Goal: Information Seeking & Learning: Check status

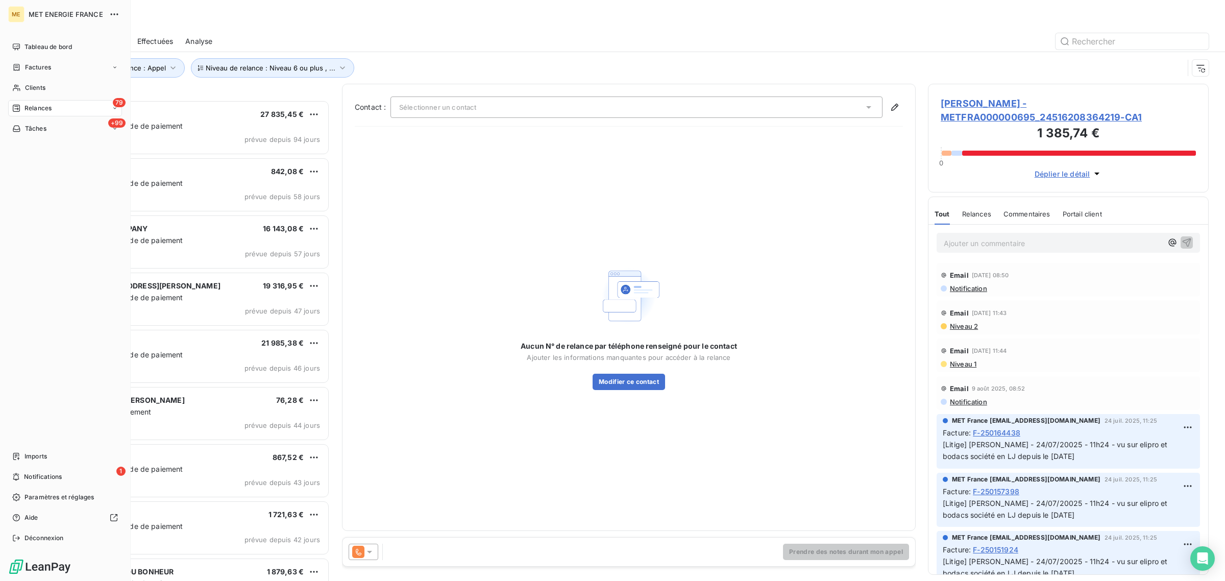
click at [26, 85] on span "Clients" at bounding box center [35, 87] width 20 height 9
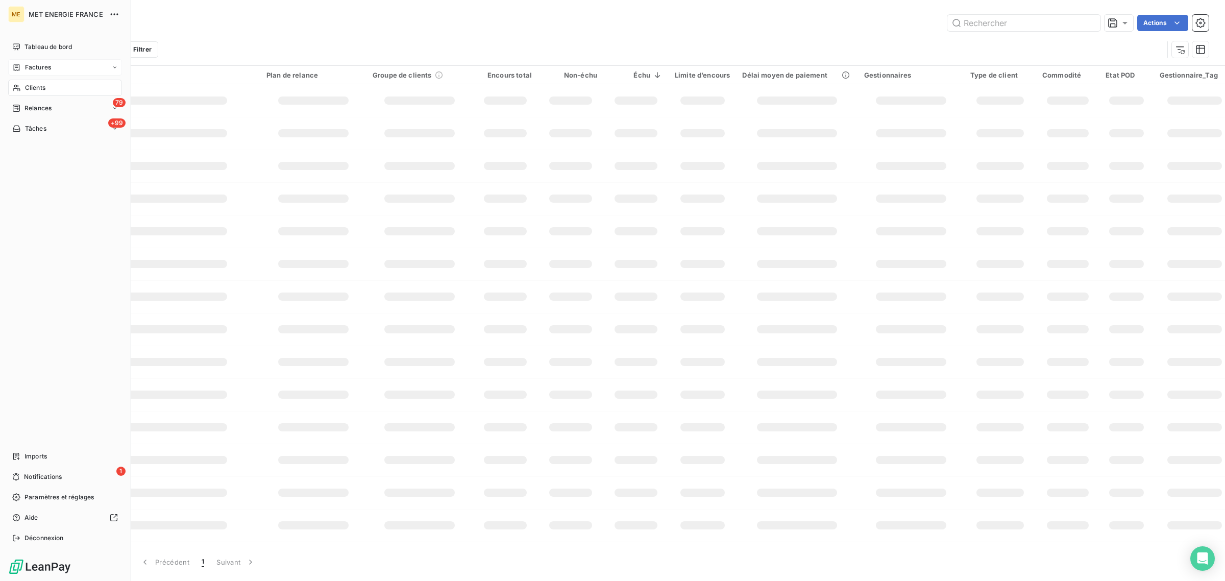
click at [15, 67] on icon at bounding box center [16, 67] width 9 height 8
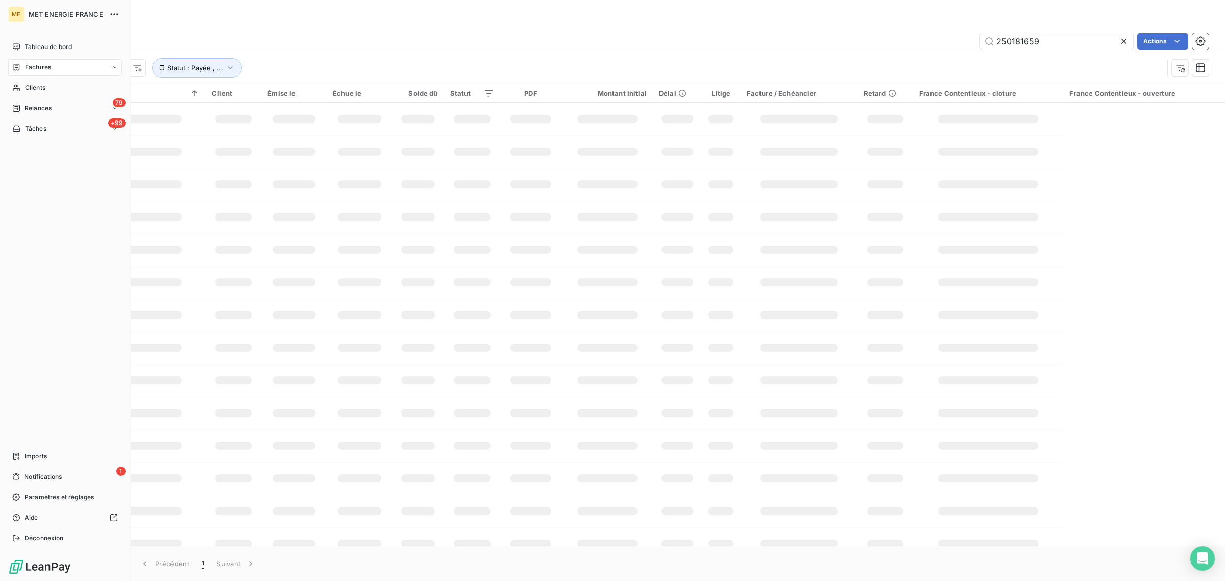
click at [71, 69] on div "Factures" at bounding box center [65, 67] width 114 height 16
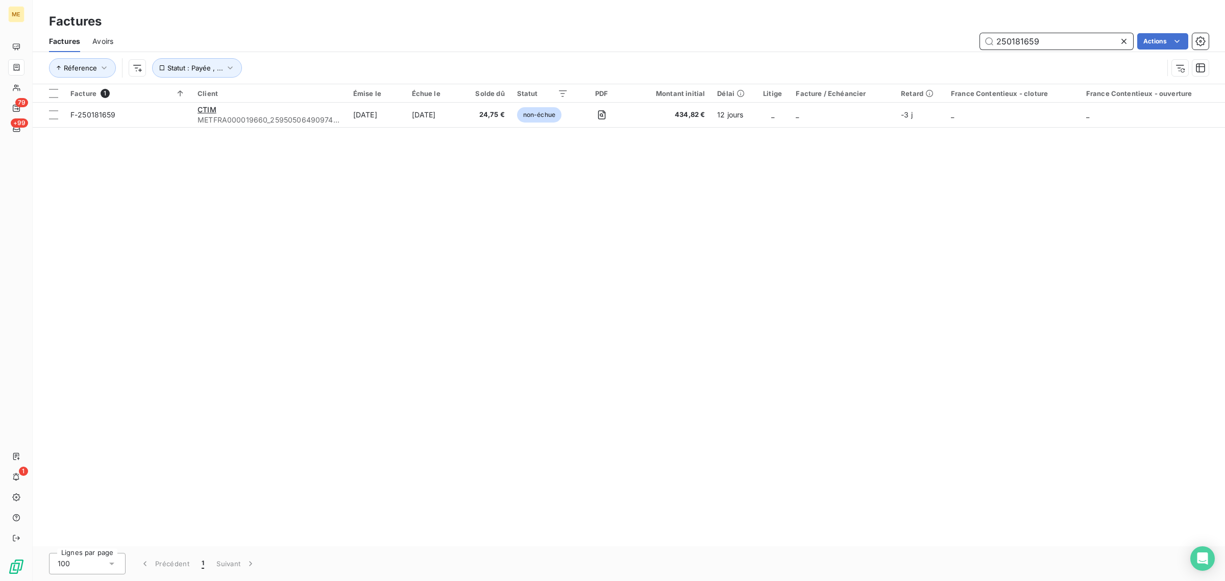
click at [1078, 37] on input "250181659" at bounding box center [1056, 41] width 153 height 16
drag, startPoint x: 1085, startPoint y: 37, endPoint x: 861, endPoint y: 55, distance: 224.7
click at [863, 55] on div "Factures Avoirs 250181659 Actions Réference Statut : Payée , ..." at bounding box center [629, 57] width 1192 height 53
paste input "F-250171118"
type input "F-250171118"
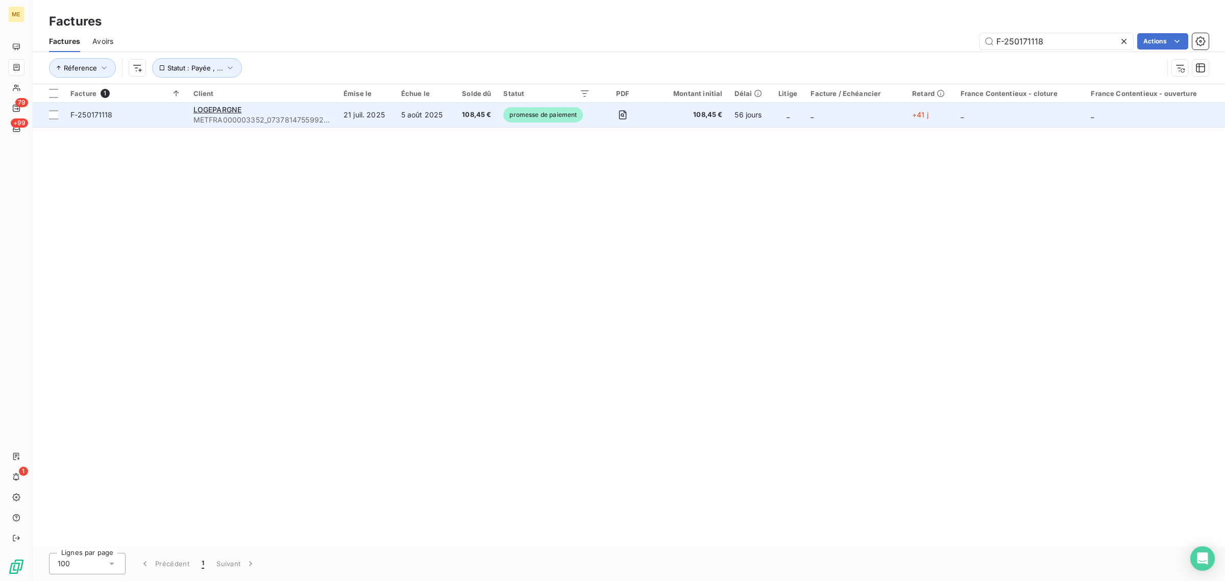
click at [672, 118] on span "108,45 €" at bounding box center [688, 115] width 67 height 10
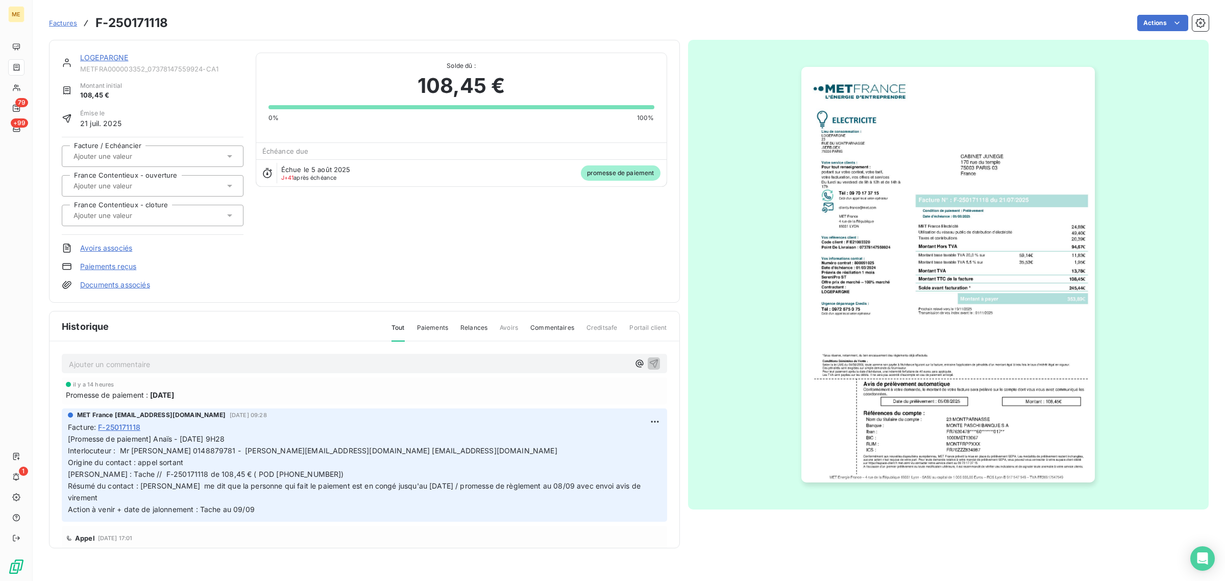
click at [96, 54] on link "LOGEPARGNE" at bounding box center [104, 57] width 48 height 9
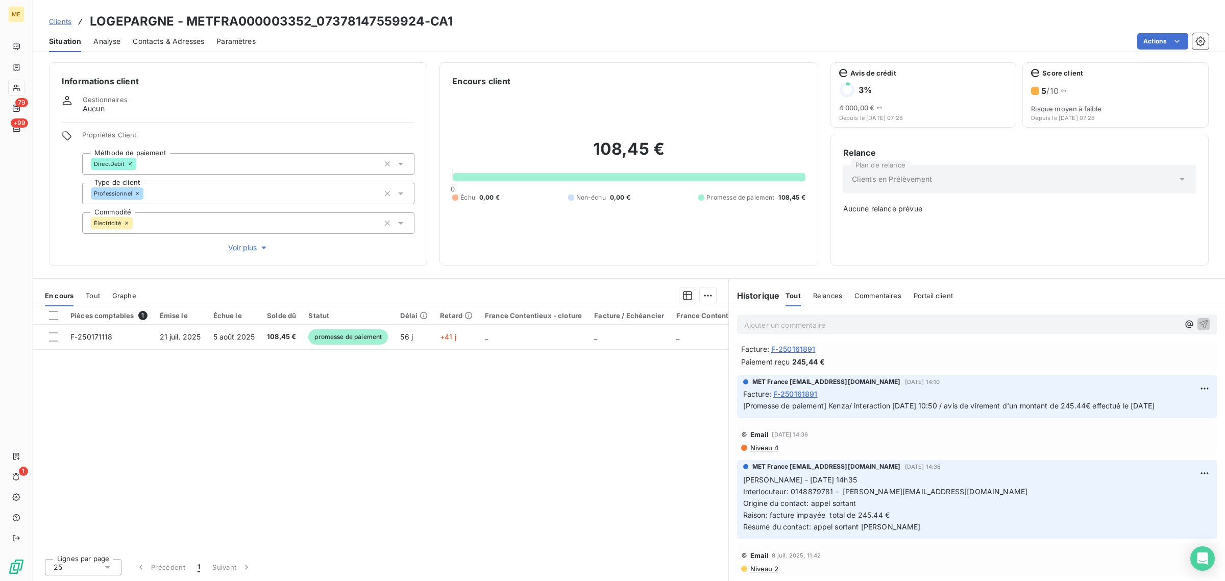
scroll to position [383, 0]
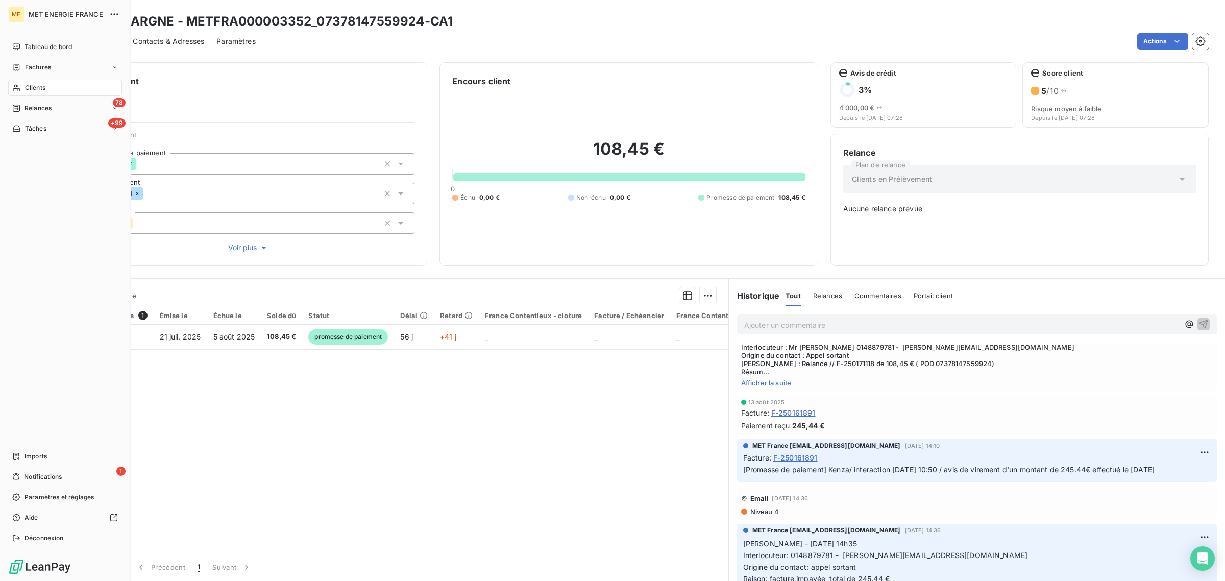
click at [21, 83] on div "Clients" at bounding box center [65, 88] width 114 height 16
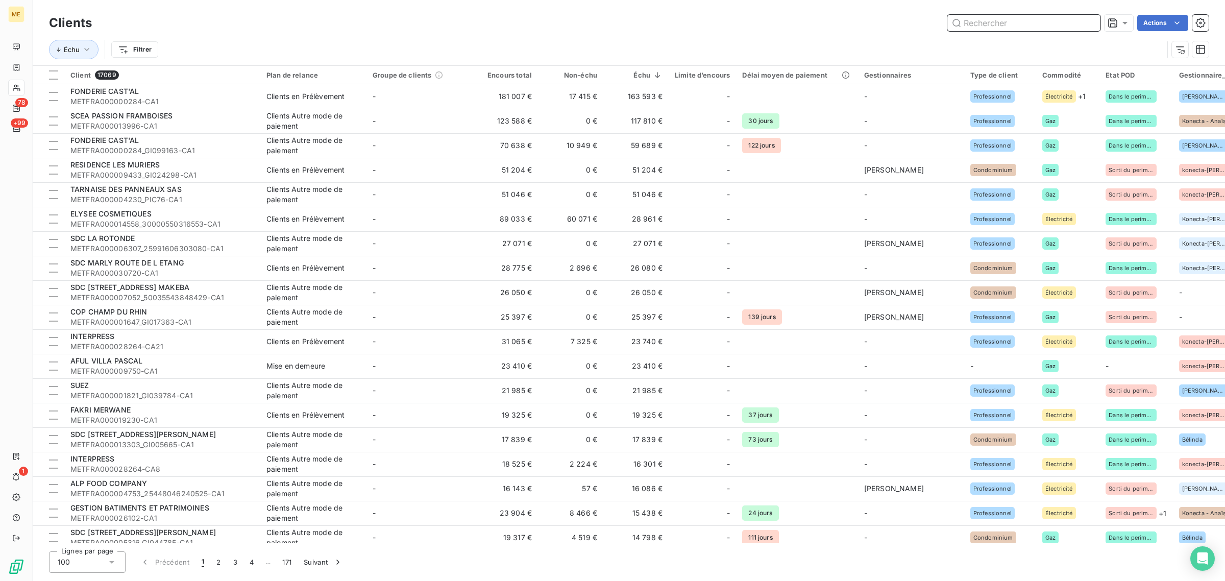
click at [1042, 30] on input "text" at bounding box center [1023, 23] width 153 height 16
paste input "[EMAIL_ADDRESS][DOMAIN_NAME]"
type input "[EMAIL_ADDRESS][DOMAIN_NAME]"
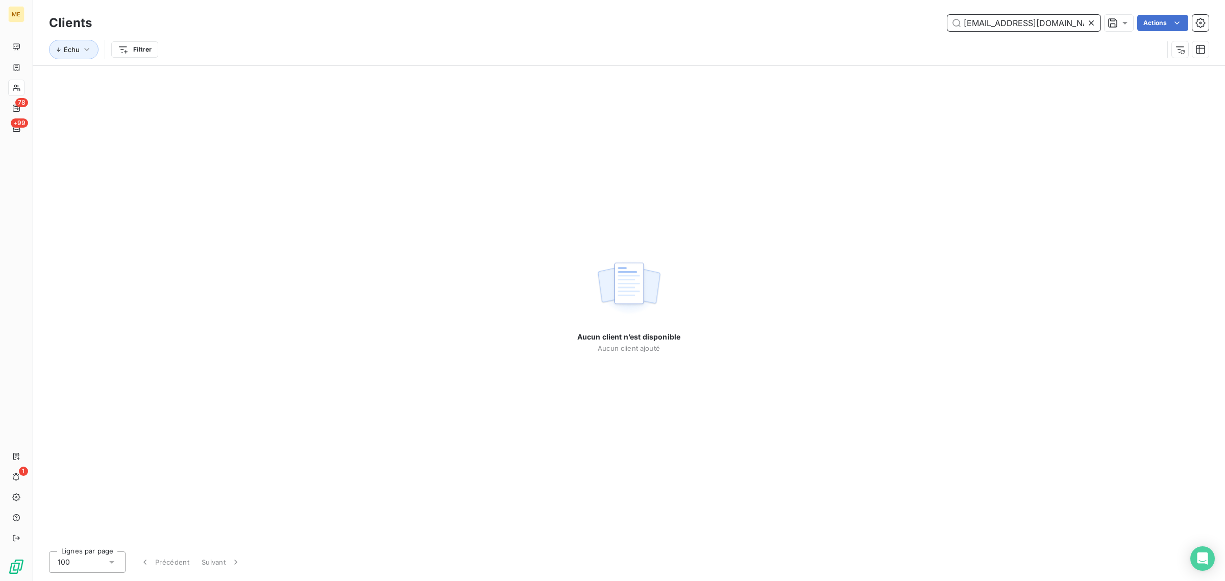
drag, startPoint x: 1066, startPoint y: 28, endPoint x: 639, endPoint y: 23, distance: 427.1
click at [674, 23] on div "[EMAIL_ADDRESS][DOMAIN_NAME] Actions" at bounding box center [656, 23] width 1104 height 16
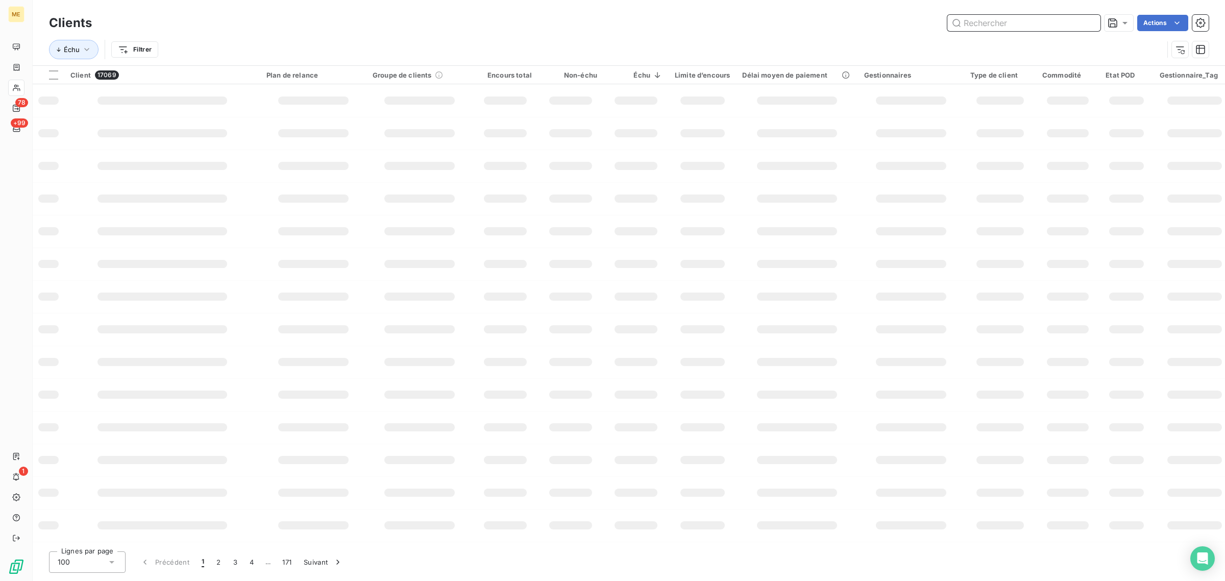
click at [1003, 28] on input "text" at bounding box center [1023, 23] width 153 height 16
click at [1000, 24] on input "text" at bounding box center [1023, 23] width 153 height 16
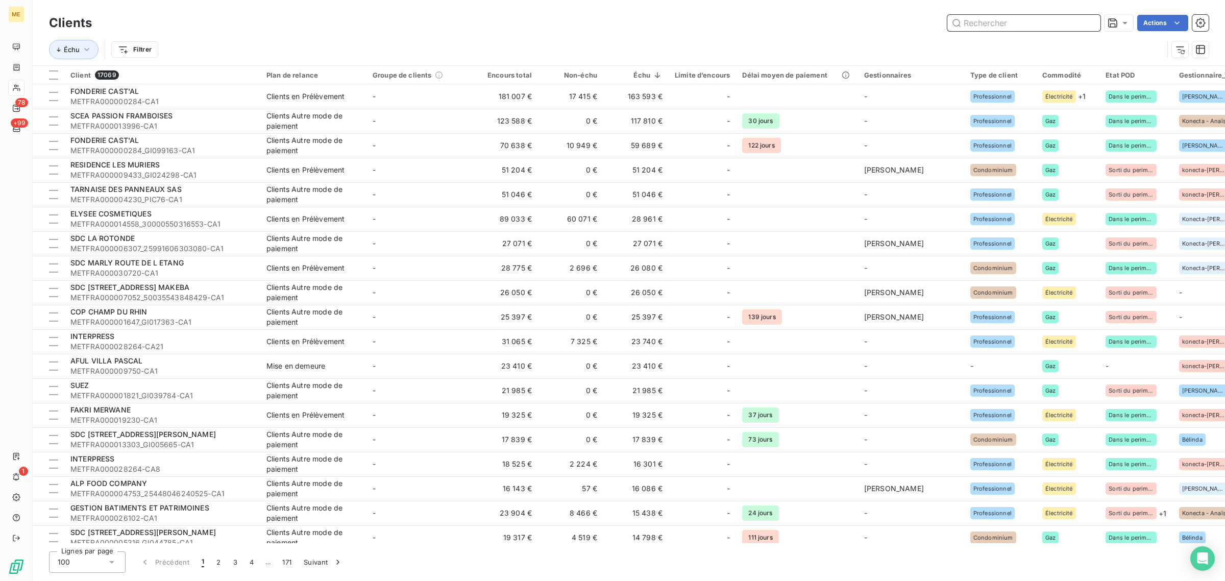
paste input "METFRA000007432"
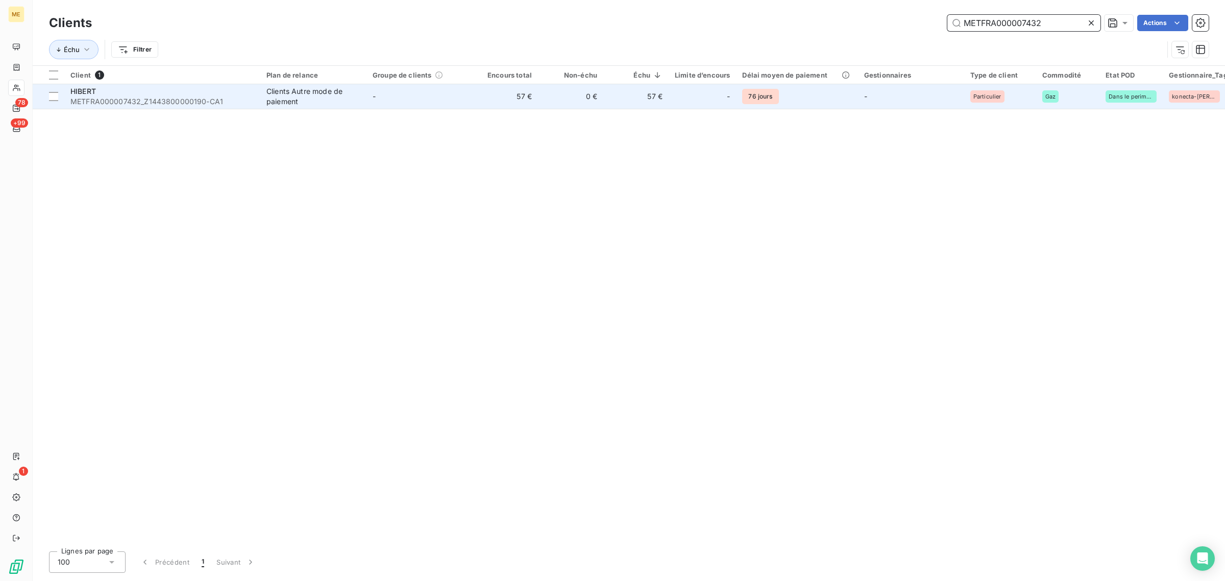
type input "METFRA000007432"
click at [417, 100] on td "-" at bounding box center [419, 96] width 106 height 24
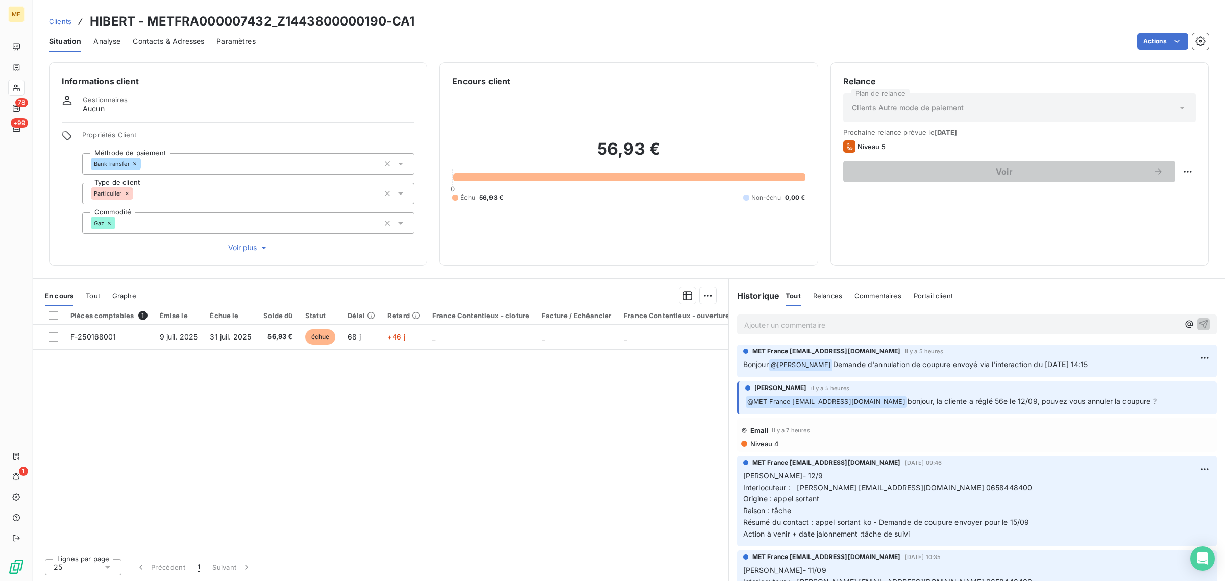
drag, startPoint x: 1130, startPoint y: 369, endPoint x: 743, endPoint y: 368, distance: 387.3
click at [743, 368] on p "Bonjour @ [PERSON_NAME] Demande d'annulation de coupure envoyé via l'interactio…" at bounding box center [976, 365] width 467 height 12
click at [1154, 401] on span "bonjour, la cliente a réglé 56e le 12/09, pouvez vous annuler la coupure ?" at bounding box center [1031, 400] width 249 height 9
click at [1163, 400] on p "﻿ @ MET [GEOGRAPHIC_DATA] [EMAIL_ADDRESS][DOMAIN_NAME] bonjour, la cliente a ré…" at bounding box center [977, 401] width 465 height 12
click at [548, 424] on div "Pièces comptables 1 Émise le Échue le Solde dû Statut Délai Retard France Conte…" at bounding box center [381, 428] width 696 height 244
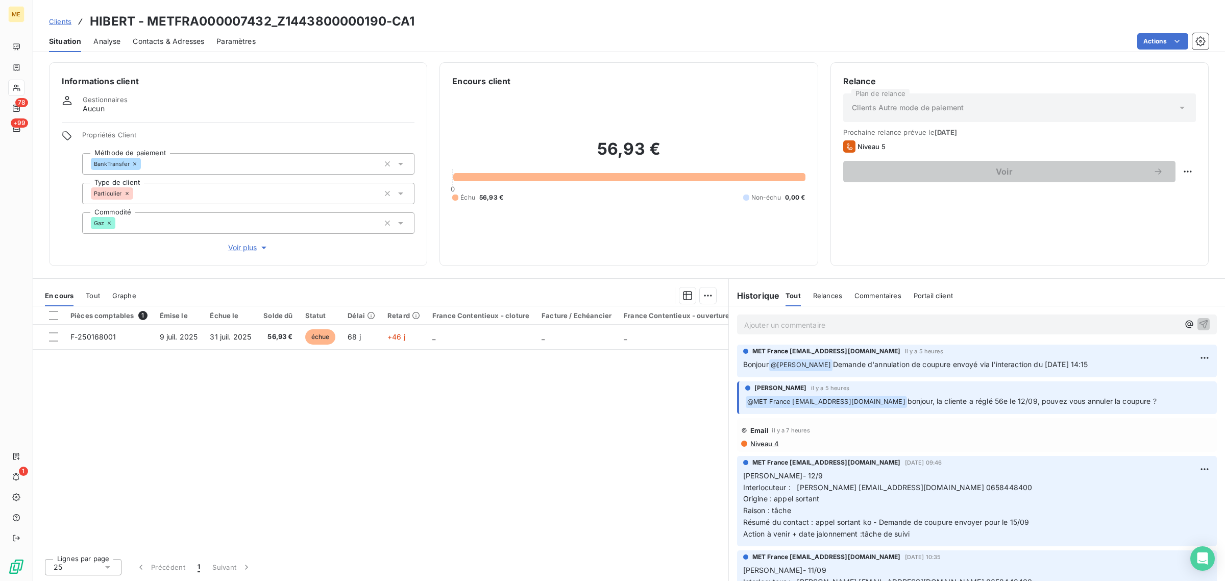
click at [159, 47] on div "Contacts & Adresses" at bounding box center [168, 41] width 71 height 21
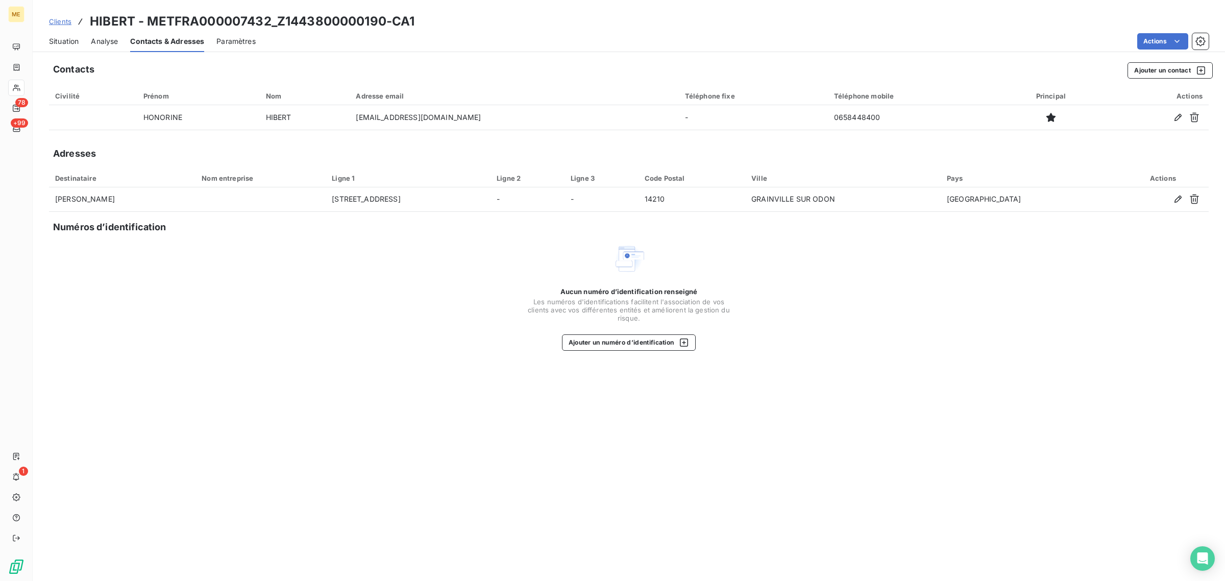
click at [59, 36] on span "Situation" at bounding box center [64, 41] width 30 height 10
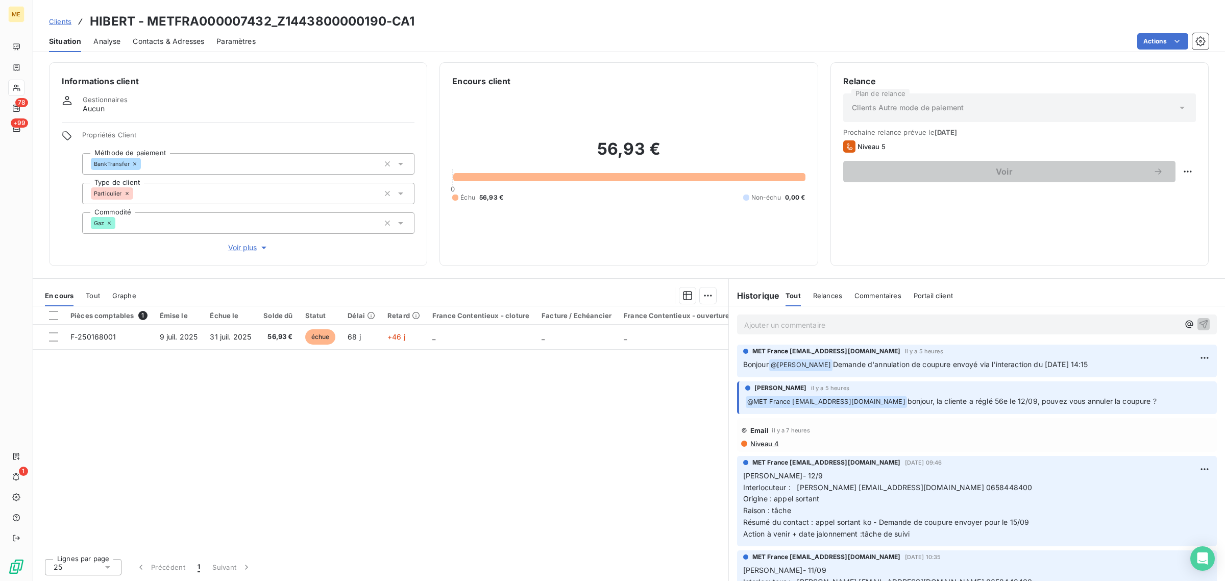
click at [83, 300] on div "En cours Tout Graphe" at bounding box center [381, 295] width 696 height 21
click at [98, 291] on span "Tout" at bounding box center [93, 295] width 14 height 8
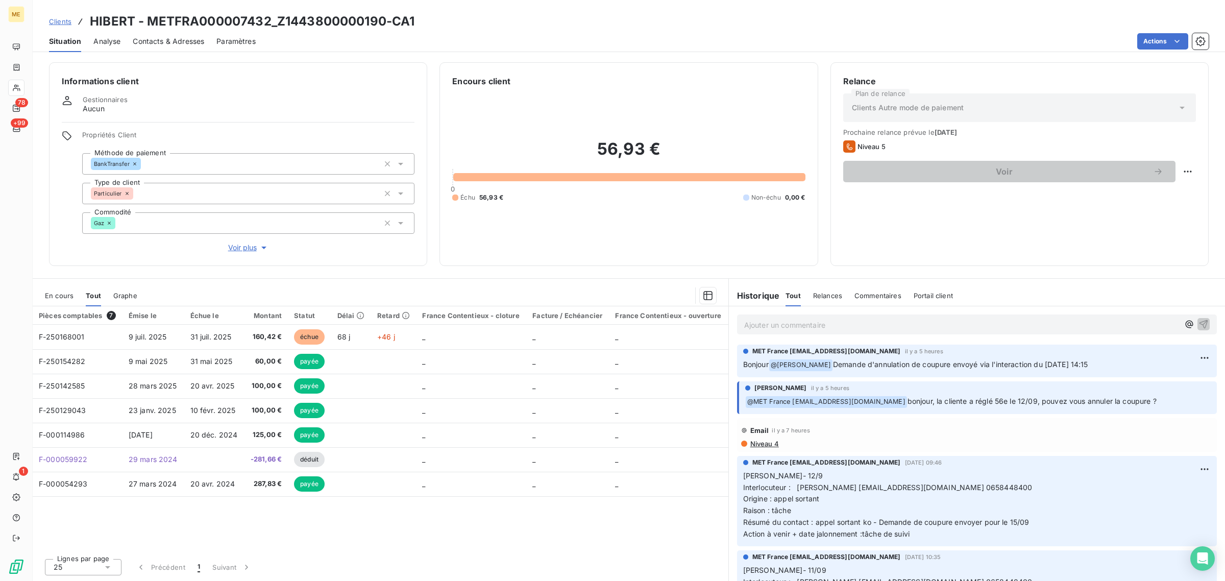
click at [125, 291] on span "Graphe" at bounding box center [125, 295] width 24 height 8
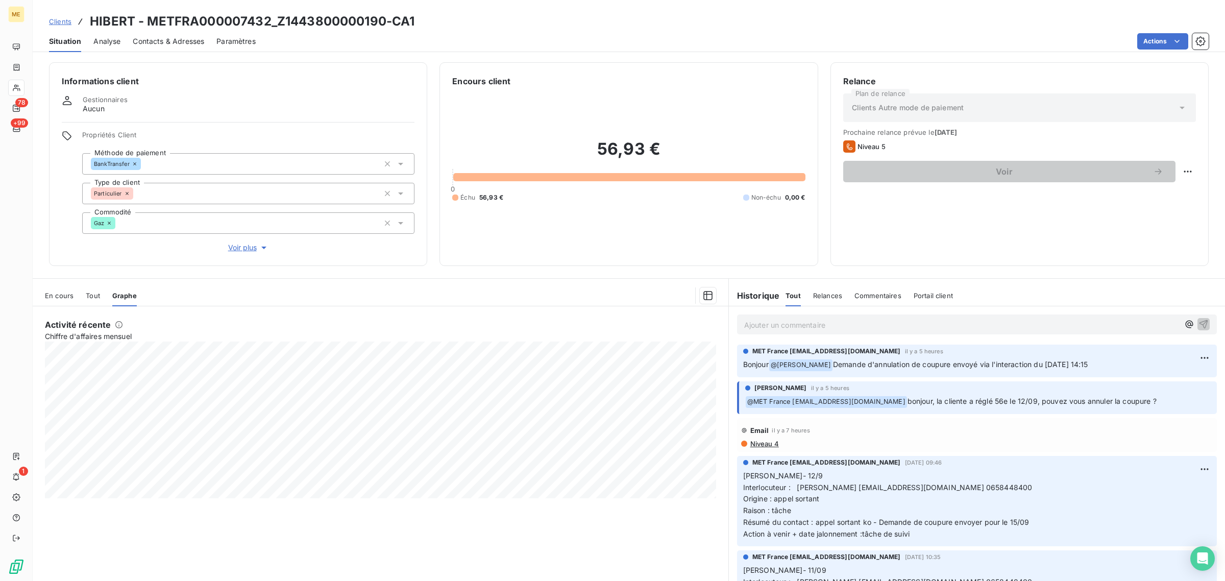
click at [98, 293] on span "Tout" at bounding box center [93, 295] width 14 height 8
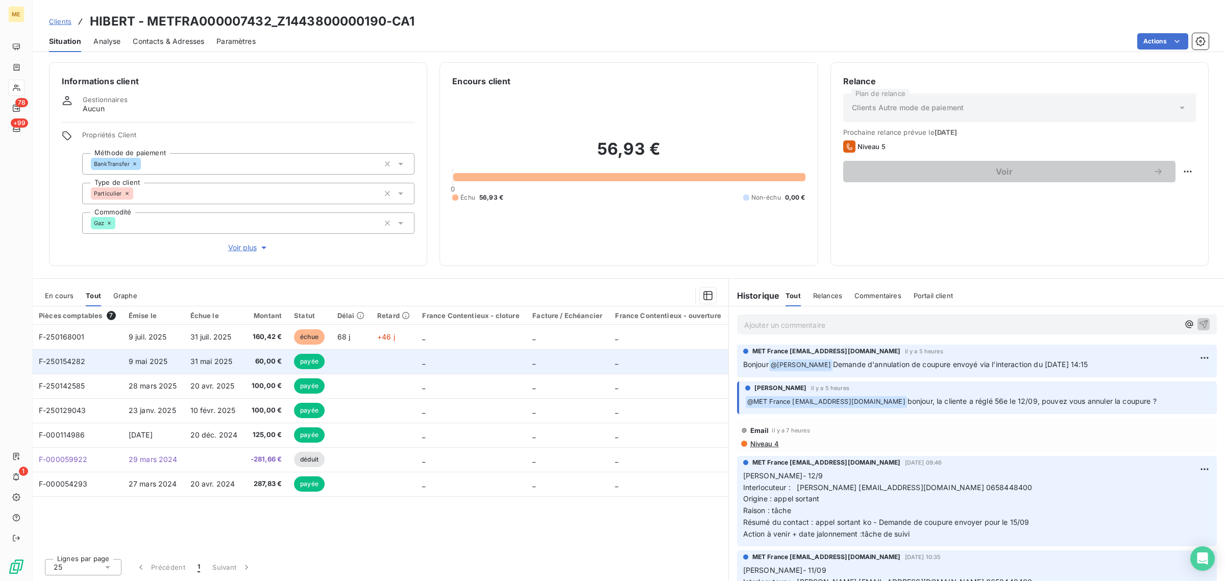
click at [135, 358] on span "9 mai 2025" at bounding box center [148, 361] width 39 height 9
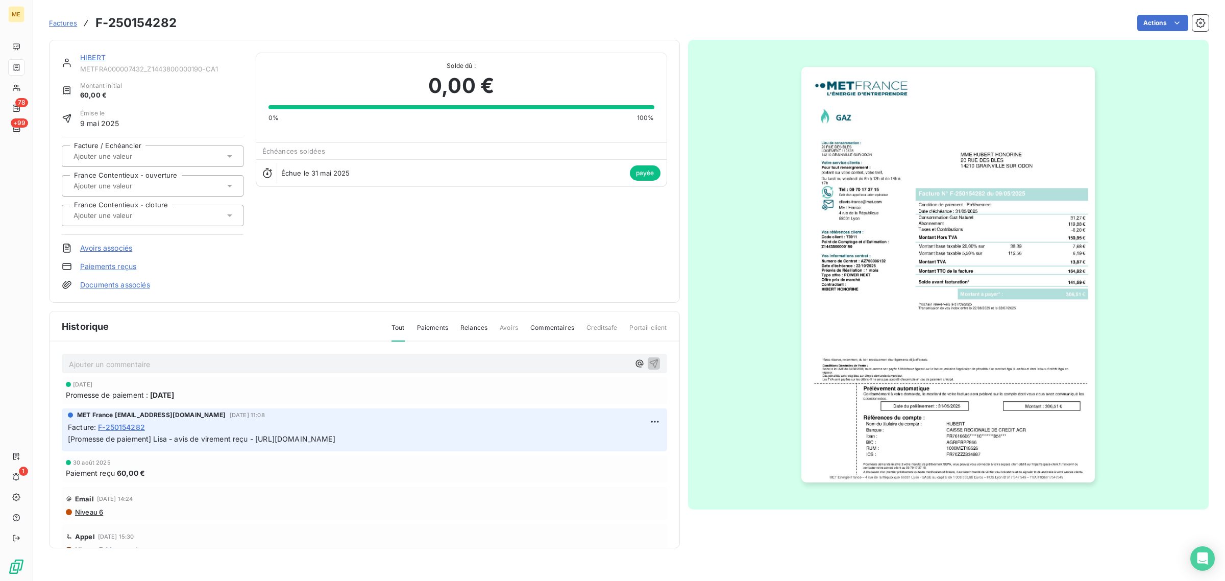
click at [91, 62] on div "HIBERT" at bounding box center [161, 58] width 163 height 10
click at [972, 335] on img "button" at bounding box center [947, 274] width 293 height 415
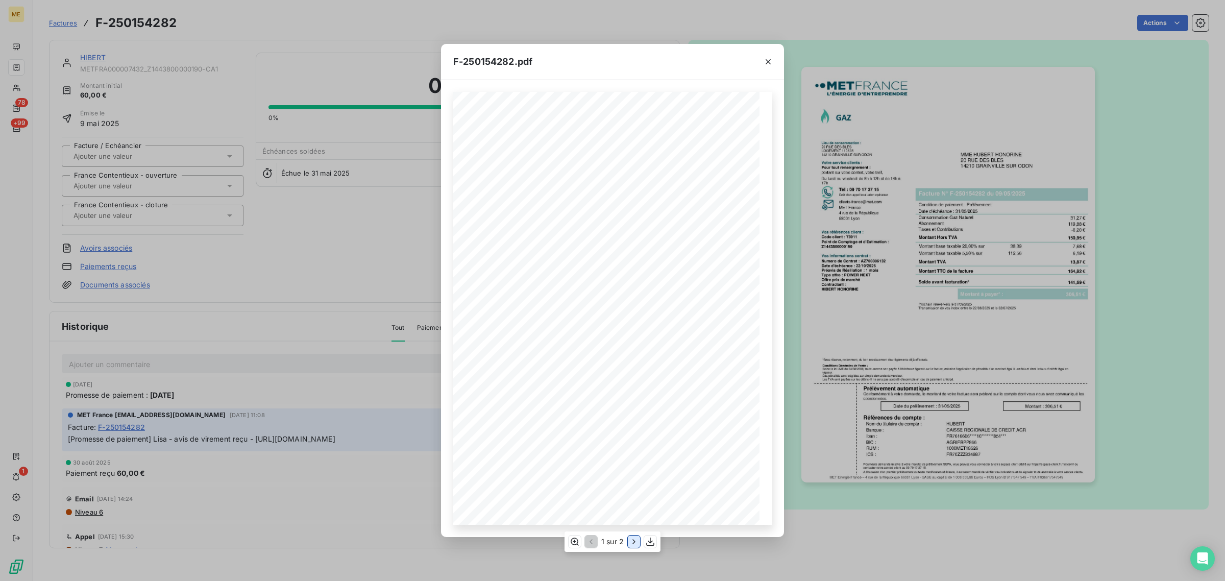
click at [629, 543] on icon "button" at bounding box center [634, 541] width 10 height 10
click at [765, 60] on icon "button" at bounding box center [768, 62] width 10 height 10
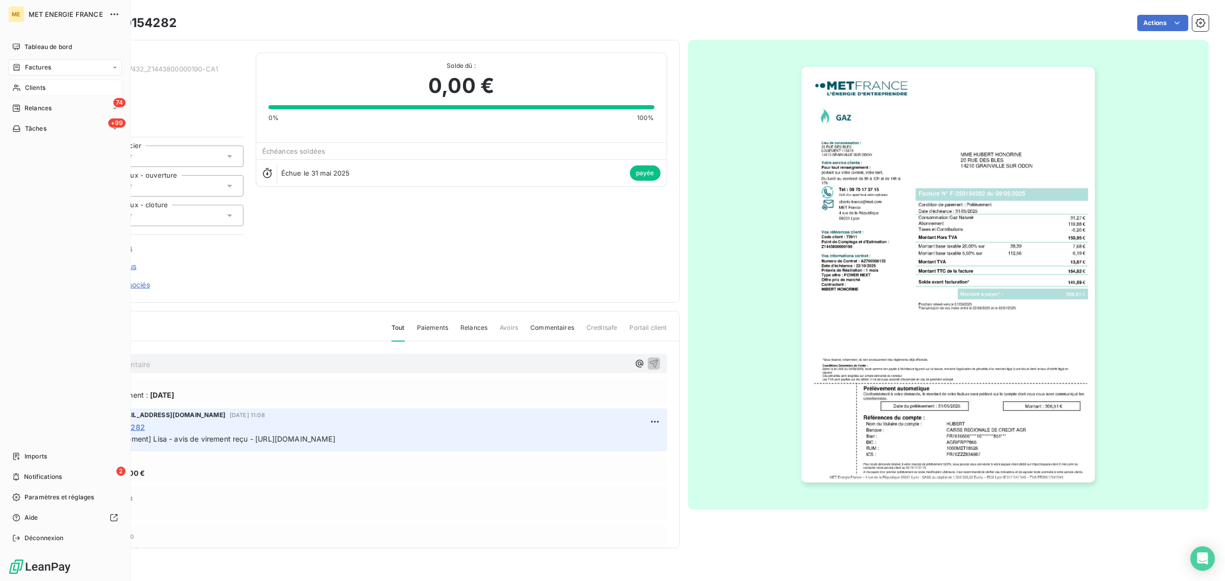
click at [21, 87] on div "Clients" at bounding box center [65, 88] width 114 height 16
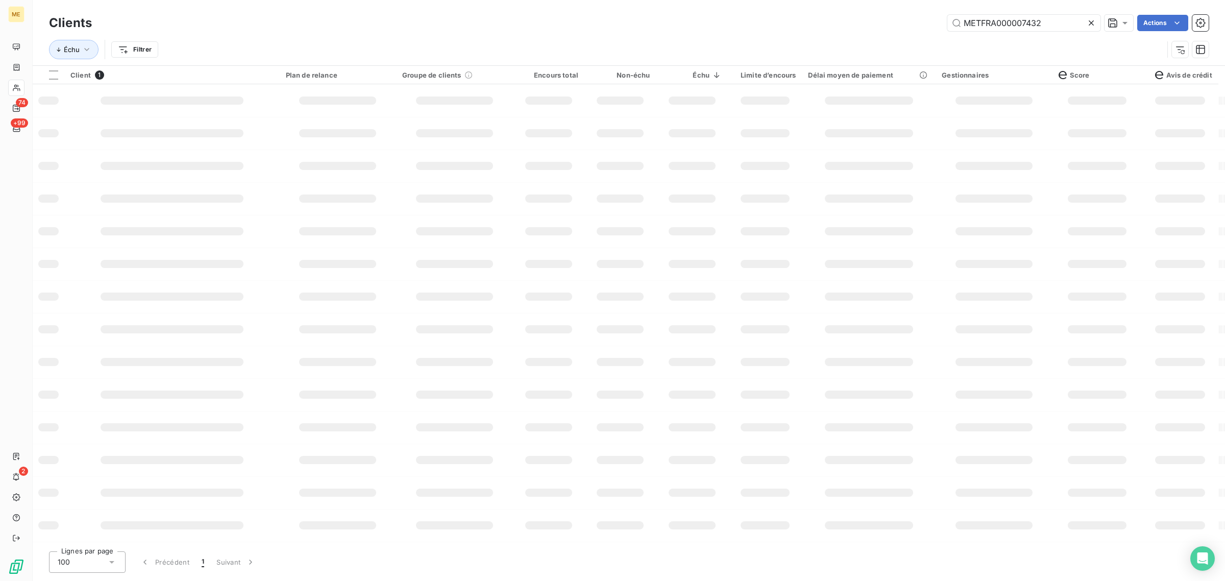
drag, startPoint x: 1045, startPoint y: 24, endPoint x: 792, endPoint y: 21, distance: 252.6
click at [886, 21] on div "METFRA000007432 Actions" at bounding box center [656, 23] width 1104 height 16
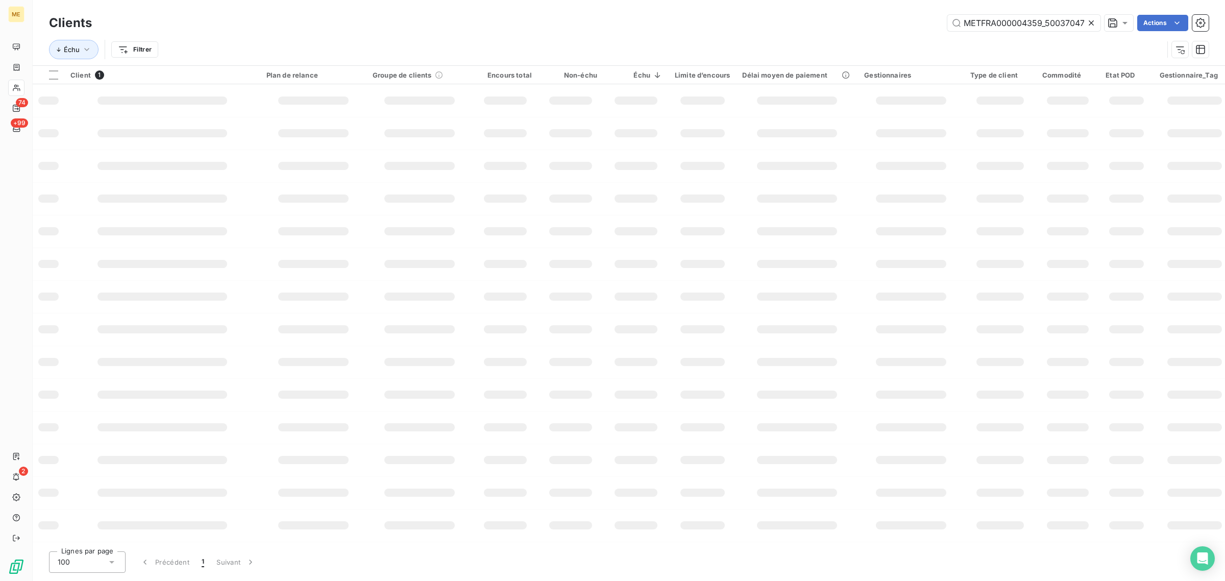
scroll to position [0, 30]
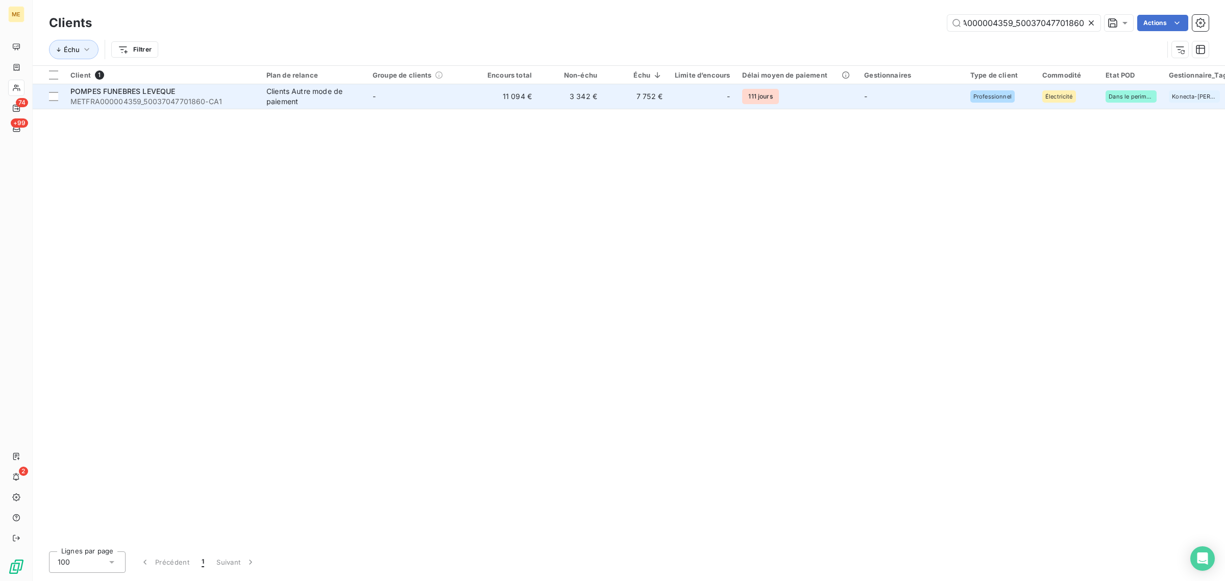
type input "METFRA000004359_50037047701860"
click at [450, 95] on td "-" at bounding box center [419, 96] width 106 height 24
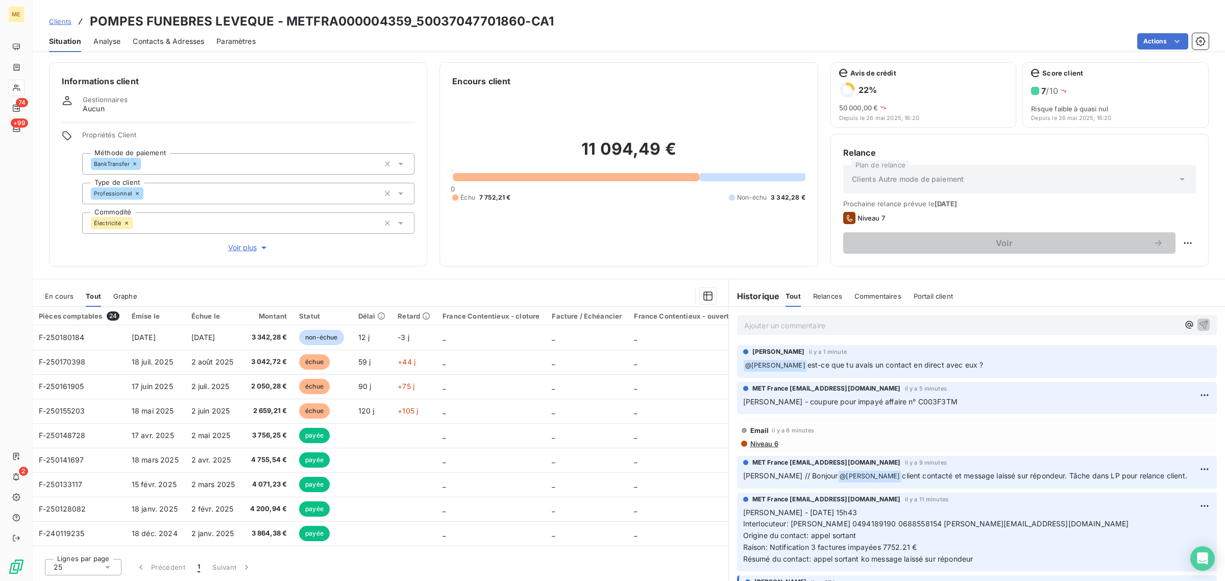
drag, startPoint x: 823, startPoint y: 368, endPoint x: 1009, endPoint y: 368, distance: 186.8
click at [1006, 368] on p "﻿ @ [PERSON_NAME] est-ce que tu avais un contact en direct avec eux ?" at bounding box center [976, 365] width 467 height 12
click at [1009, 368] on p "﻿ @ [PERSON_NAME] est-ce que tu avais un contact en direct avec eux ?" at bounding box center [976, 365] width 467 height 12
drag, startPoint x: 1013, startPoint y: 366, endPoint x: 830, endPoint y: 373, distance: 183.3
click at [830, 373] on div "[PERSON_NAME] il y a 1 minute ﻿ @ [PERSON_NAME] est-ce que tu avais un contact …" at bounding box center [977, 361] width 480 height 33
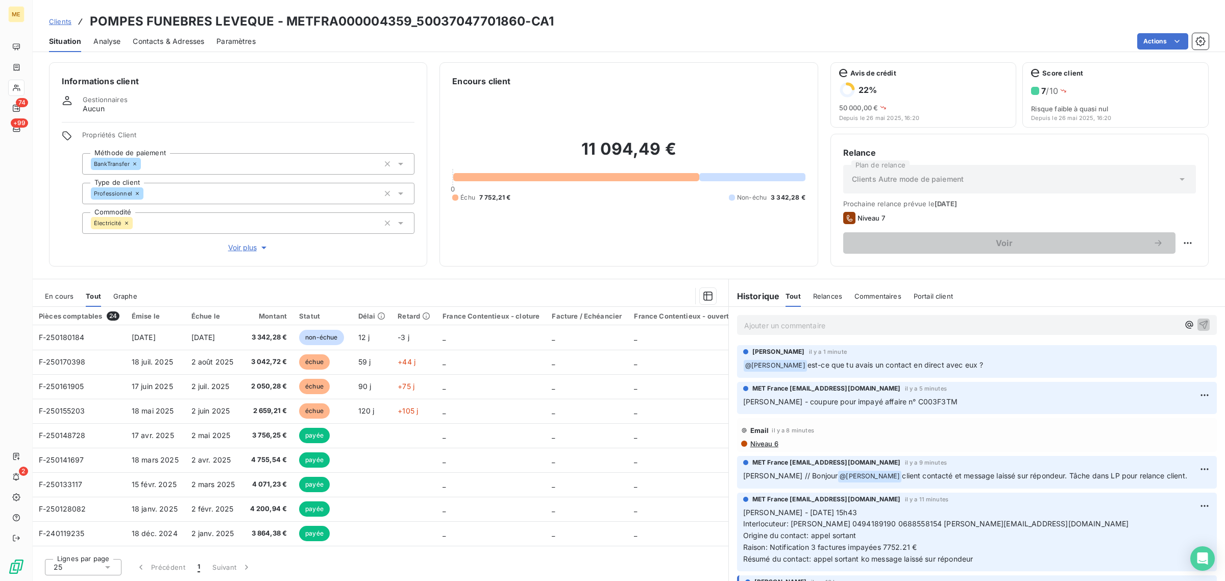
drag, startPoint x: 860, startPoint y: 478, endPoint x: 1165, endPoint y: 467, distance: 304.8
click at [1165, 467] on div "MET France [EMAIL_ADDRESS][DOMAIN_NAME] il y a 9 minutes [PERSON_NAME] // Bonjo…" at bounding box center [976, 470] width 467 height 24
drag, startPoint x: 787, startPoint y: 400, endPoint x: 934, endPoint y: 401, distance: 147.5
click at [934, 401] on p "[PERSON_NAME] - coupure pour impayé affaire n° C003F3TM" at bounding box center [976, 402] width 467 height 12
click at [935, 402] on p "[PERSON_NAME] - coupure pour impayé affaire n° C003F3TM" at bounding box center [976, 402] width 467 height 12
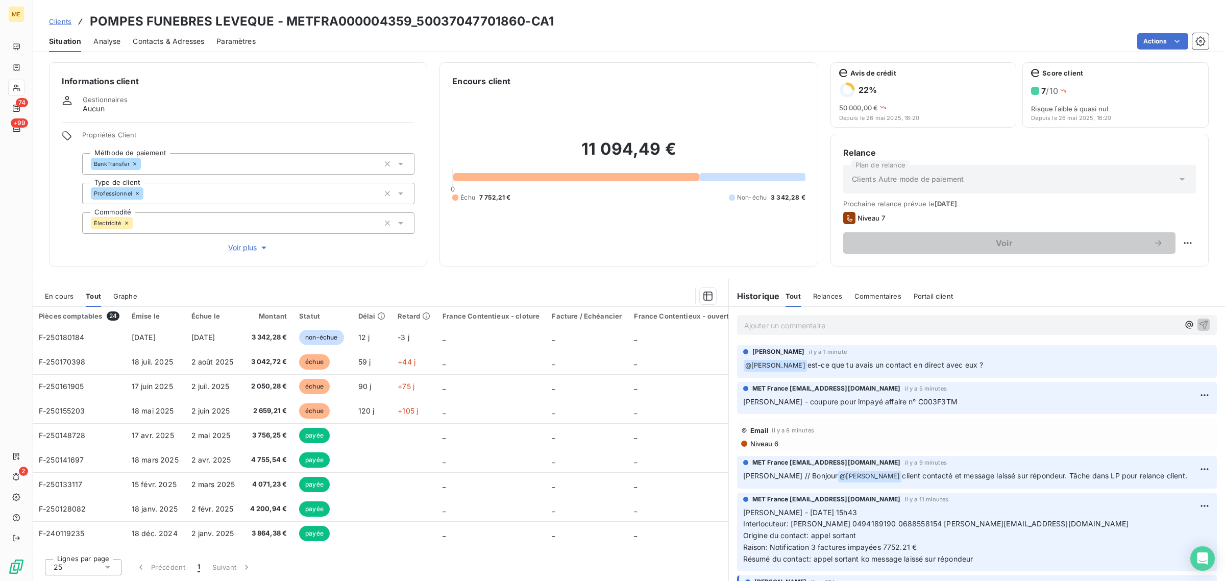
click at [73, 299] on div "En cours Tout Graphe" at bounding box center [381, 295] width 696 height 21
click at [63, 296] on span "En cours" at bounding box center [59, 296] width 29 height 8
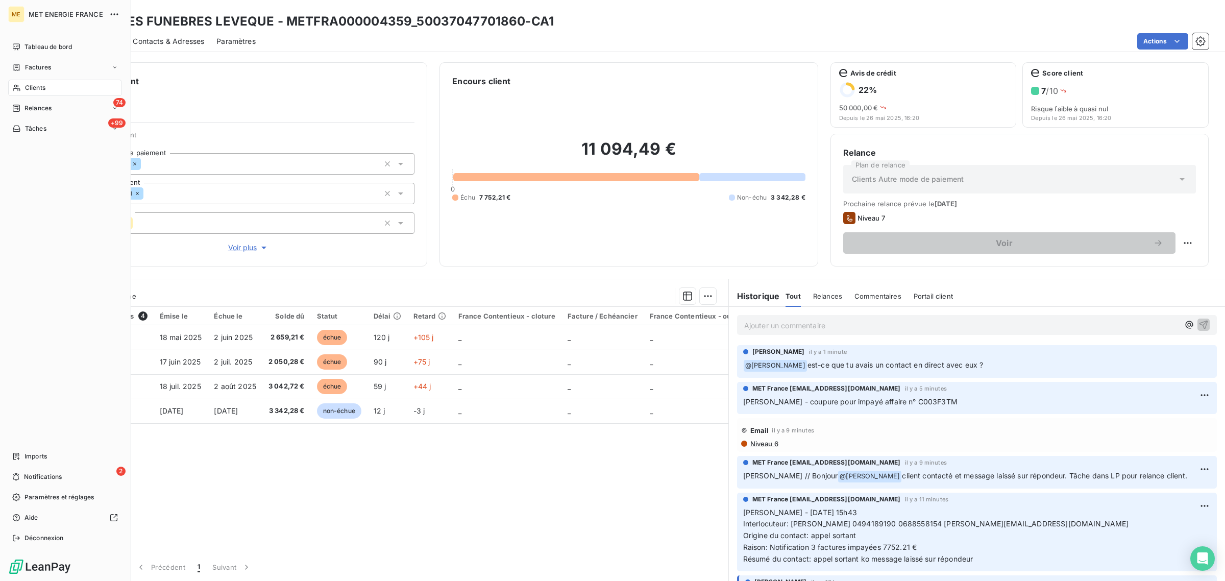
click at [13, 90] on icon at bounding box center [16, 88] width 9 height 8
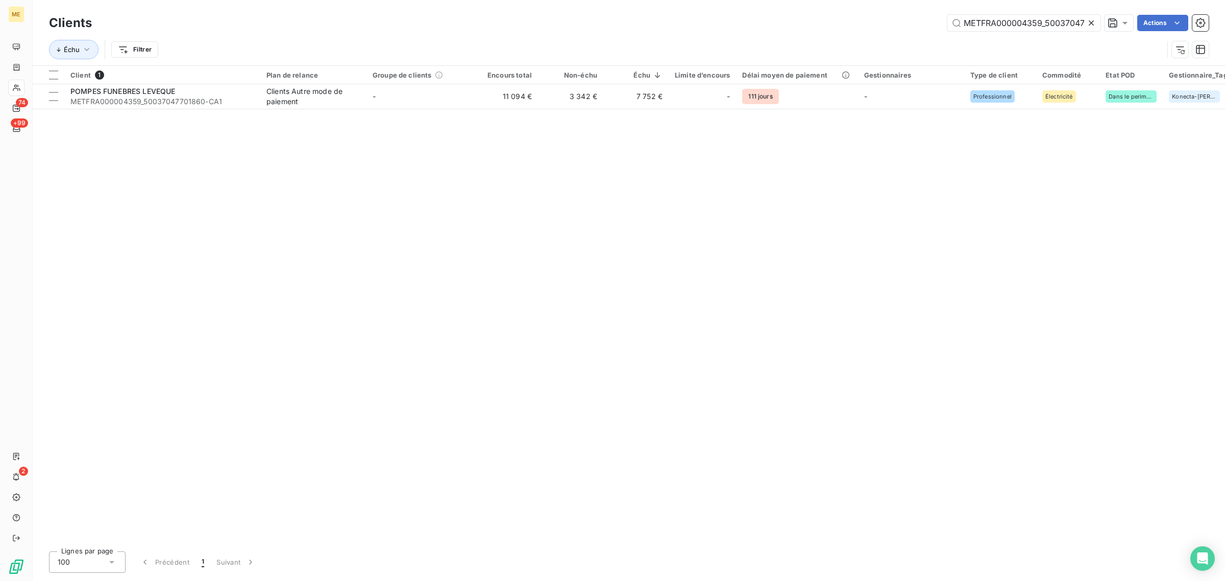
drag, startPoint x: 1085, startPoint y: 20, endPoint x: 830, endPoint y: 39, distance: 255.3
click at [830, 39] on div "Clients METFRA000004359_50037047701860 Actions Échu Filtrer" at bounding box center [628, 38] width 1159 height 53
click at [1098, 23] on div at bounding box center [1093, 23] width 14 height 16
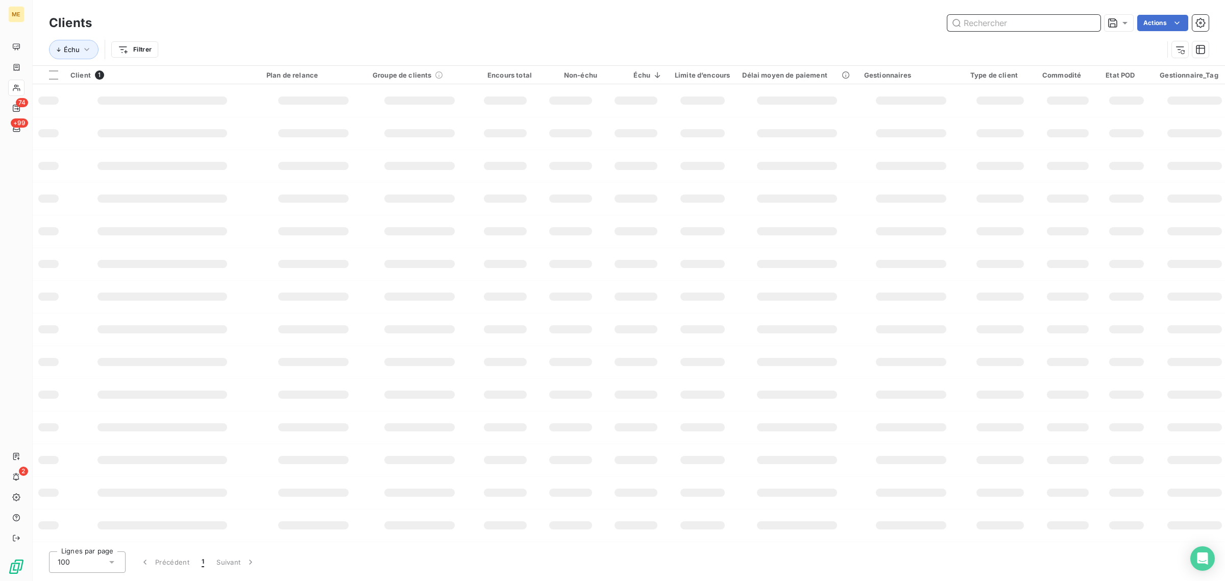
click at [1088, 23] on input "text" at bounding box center [1023, 23] width 153 height 16
click at [1053, 22] on input "text" at bounding box center [1023, 23] width 153 height 16
paste input "METFRA000003299_19895658383606"
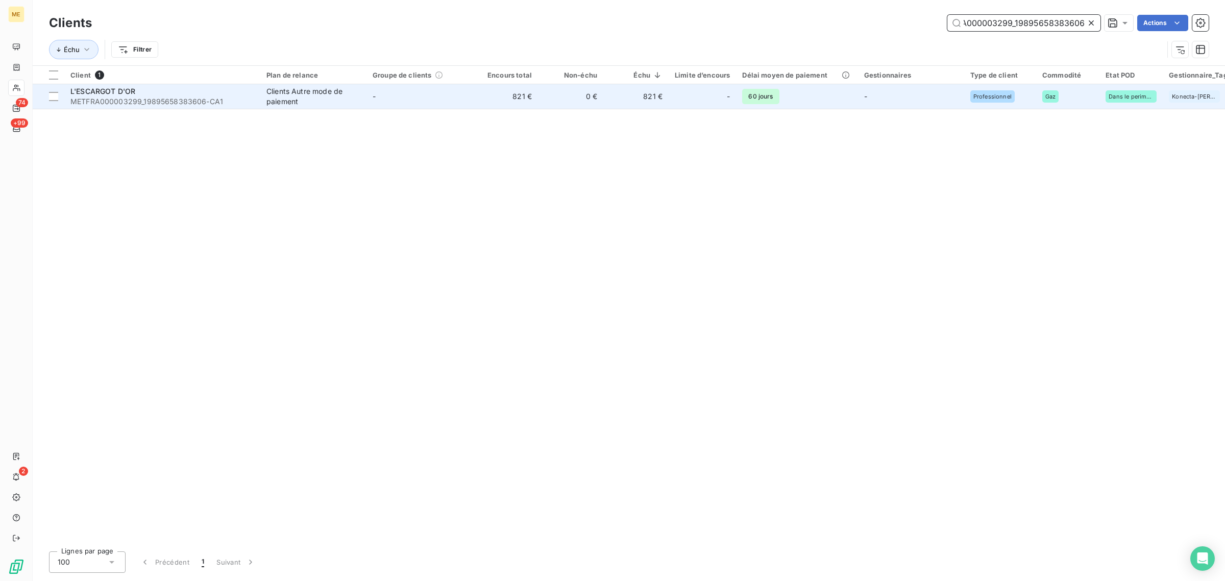
type input "METFRA000003299_19895658383606"
click at [409, 88] on td "-" at bounding box center [419, 96] width 106 height 24
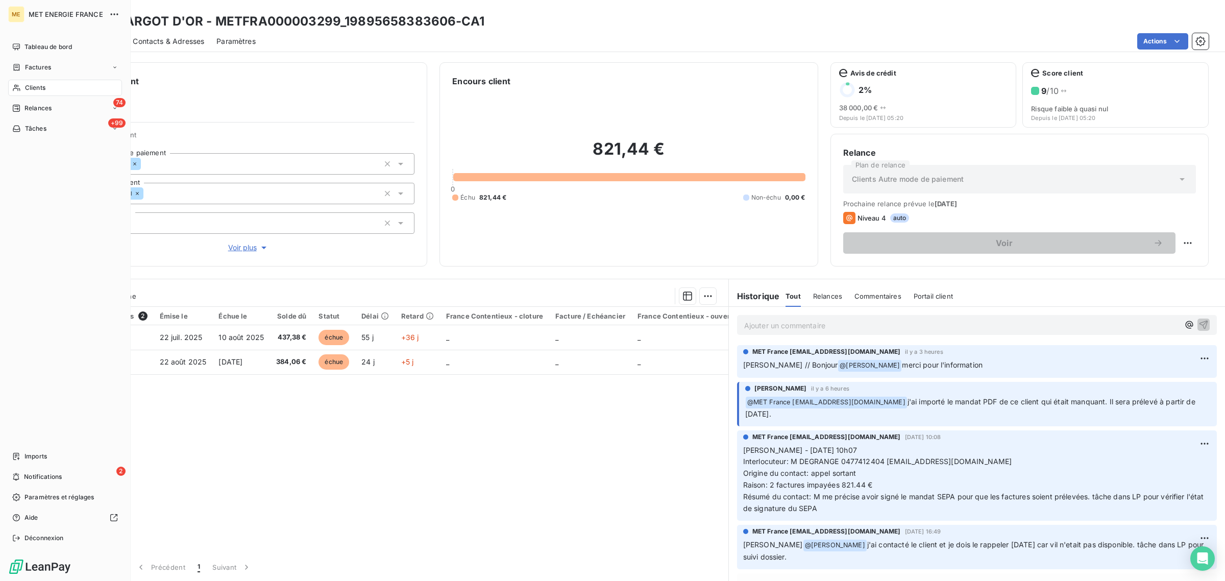
click at [20, 85] on icon at bounding box center [16, 88] width 9 height 8
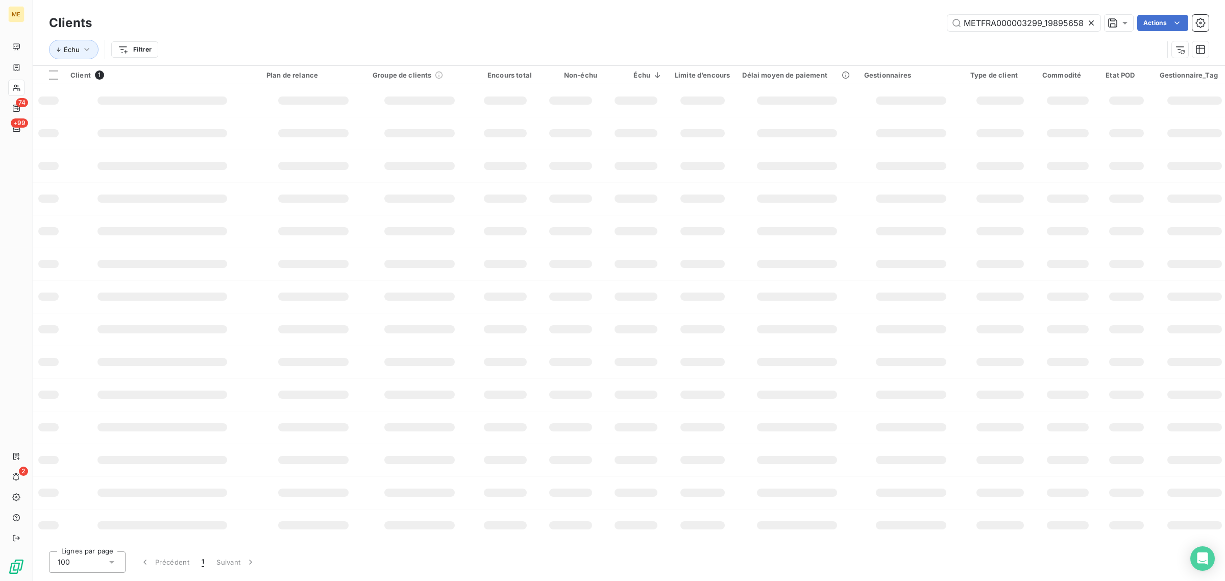
scroll to position [0, 30]
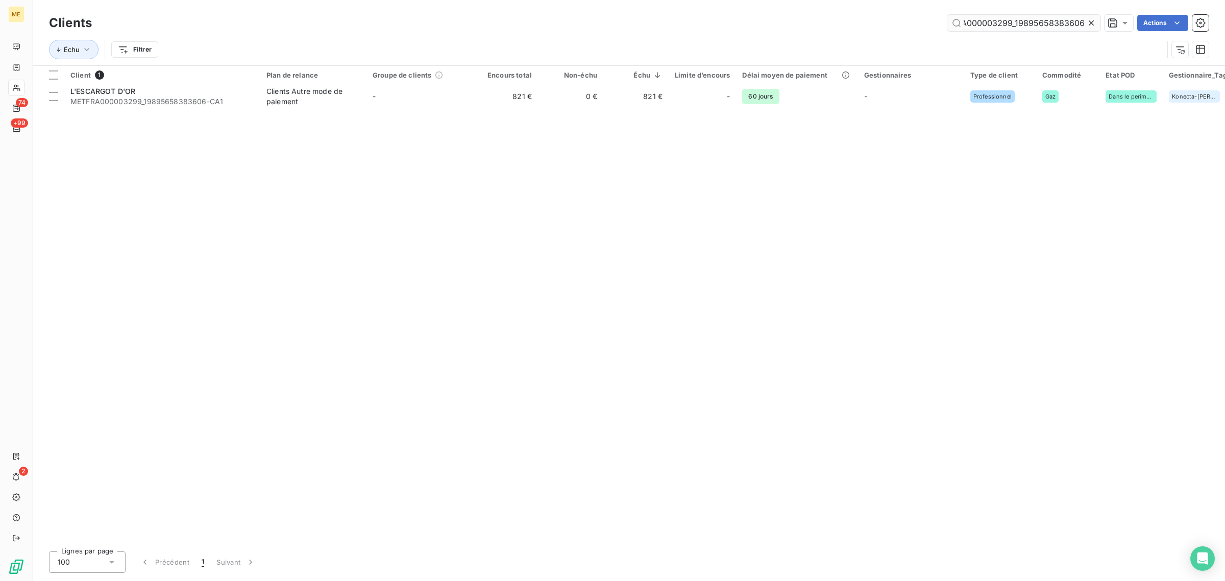
drag, startPoint x: 1095, startPoint y: 18, endPoint x: 1084, endPoint y: 21, distance: 10.5
click at [1091, 19] on icon at bounding box center [1091, 23] width 10 height 10
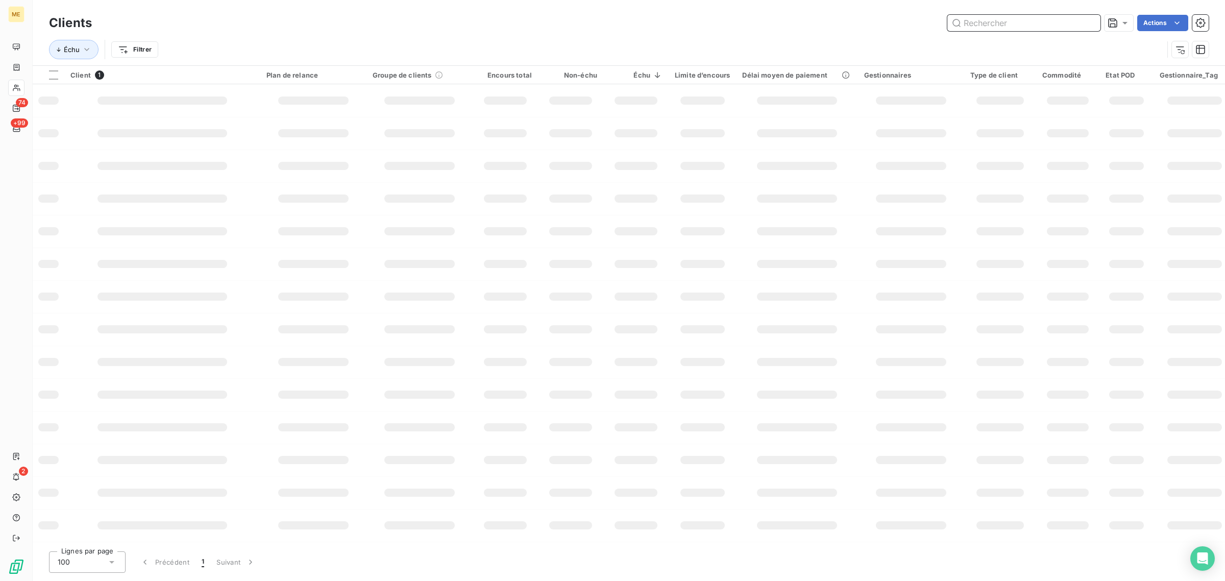
click at [1027, 27] on input "text" at bounding box center [1023, 23] width 153 height 16
paste input "METFRA000003449_GI160300"
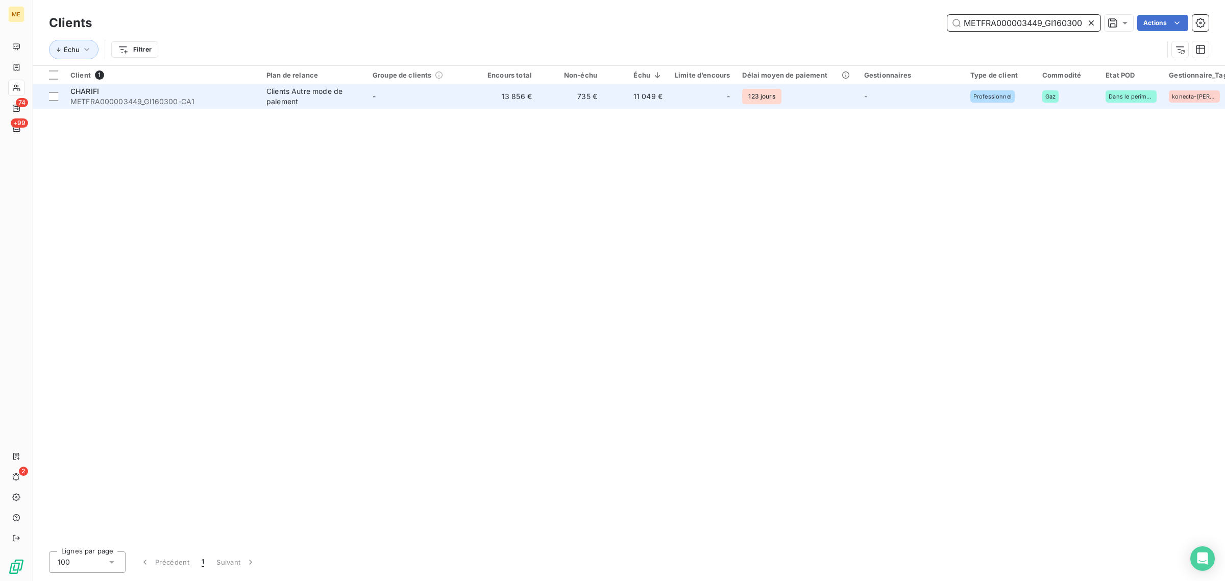
type input "METFRA000003449_GI160300"
click at [358, 108] on td "Clients Autre mode de paiement" at bounding box center [313, 96] width 106 height 24
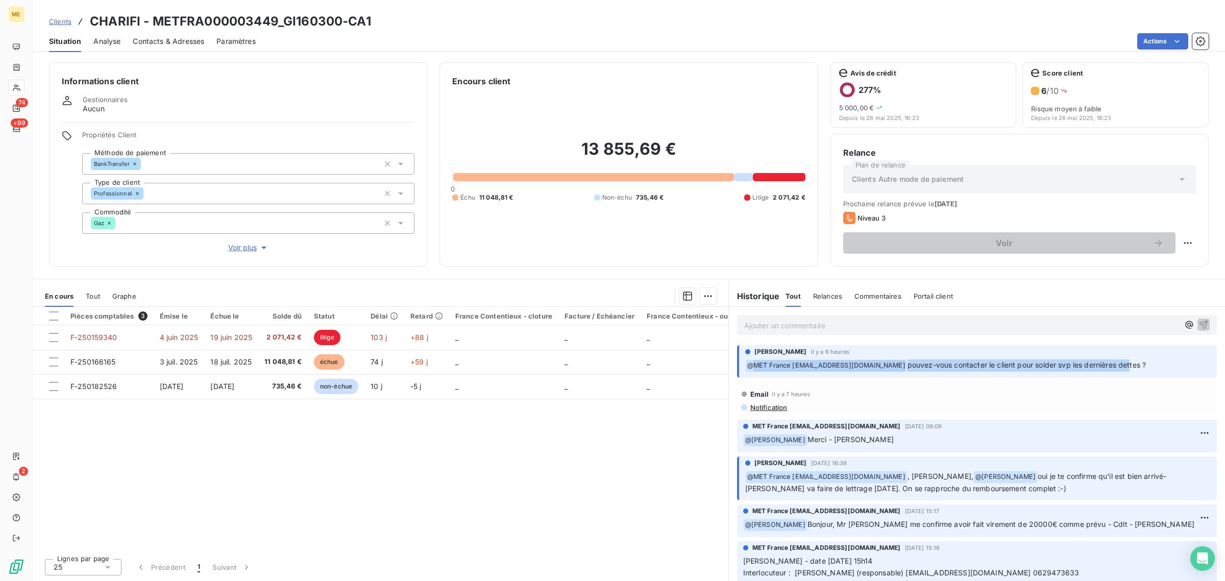
drag, startPoint x: 1049, startPoint y: 374, endPoint x: 804, endPoint y: 384, distance: 245.2
click at [755, 371] on p "﻿ @ MET [GEOGRAPHIC_DATA] [EMAIL_ADDRESS][DOMAIN_NAME] pouvez-vous contacter le…" at bounding box center [977, 365] width 465 height 12
click at [882, 429] on span "MET France [EMAIL_ADDRESS][DOMAIN_NAME]" at bounding box center [826, 425] width 148 height 9
click at [245, 247] on span "Voir plus" at bounding box center [248, 247] width 41 height 10
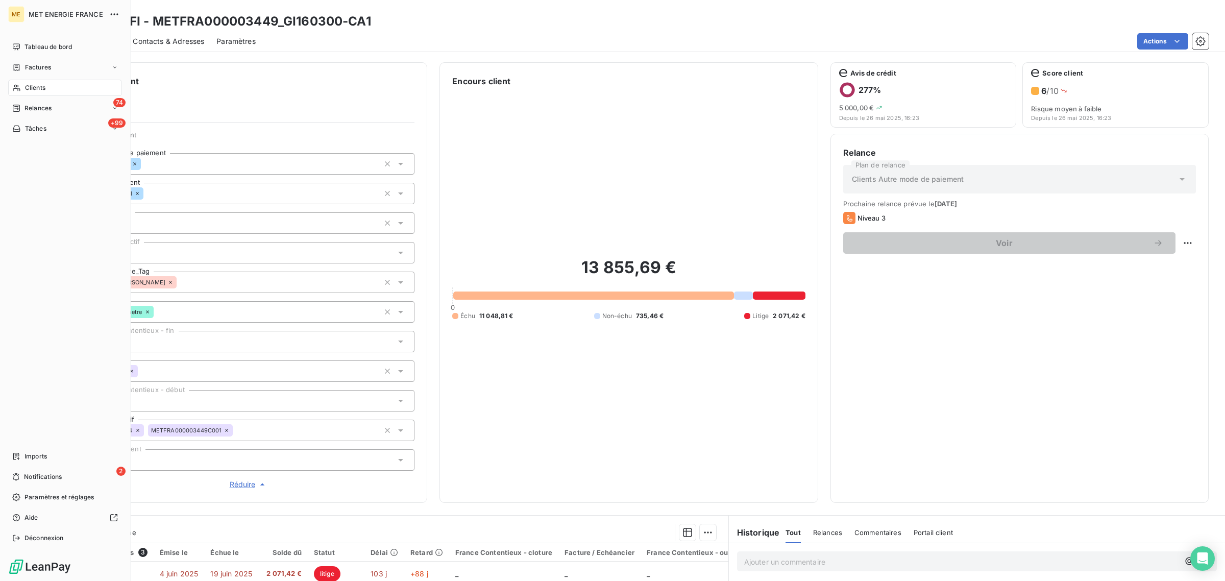
click at [18, 86] on icon at bounding box center [16, 88] width 9 height 8
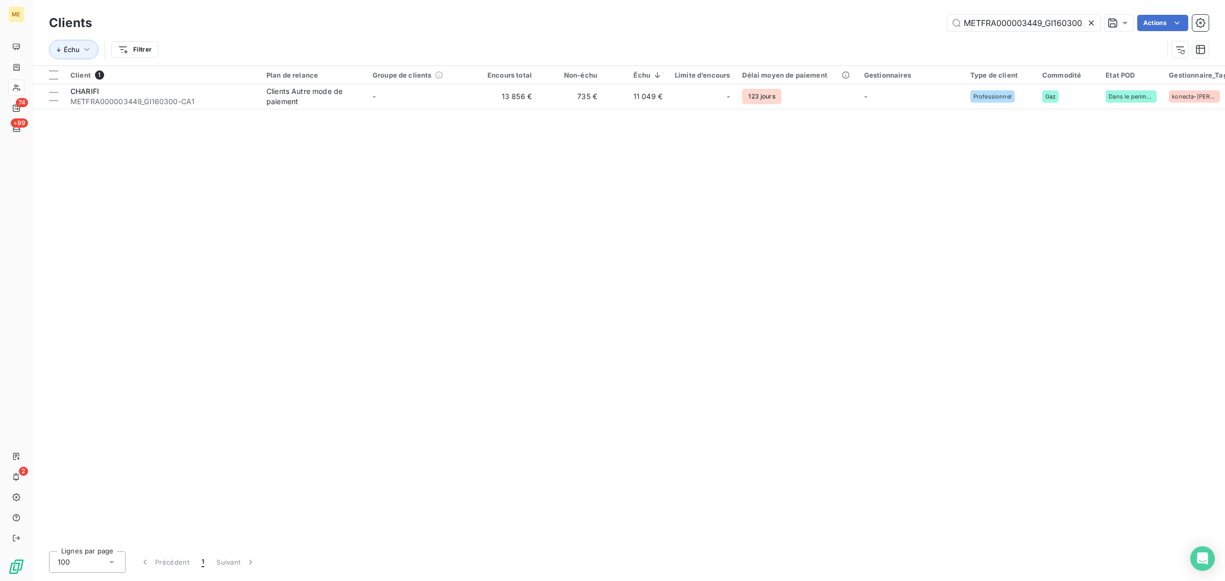
click at [1088, 21] on icon at bounding box center [1091, 23] width 10 height 10
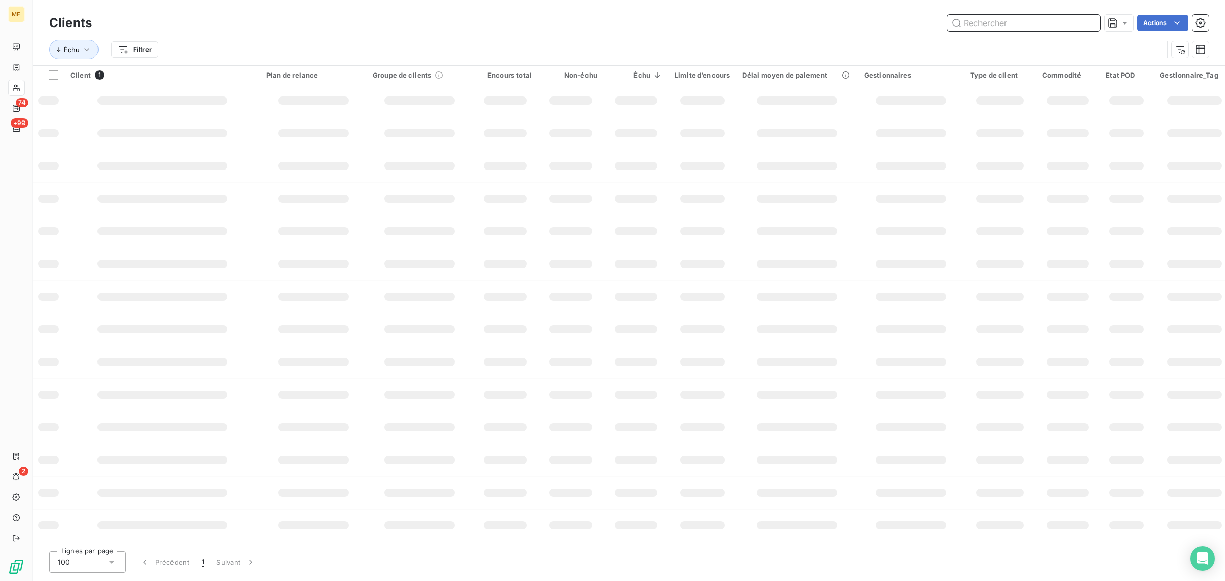
click at [1014, 24] on input "text" at bounding box center [1023, 23] width 153 height 16
paste input "METFRA000007432_Z1443800000190"
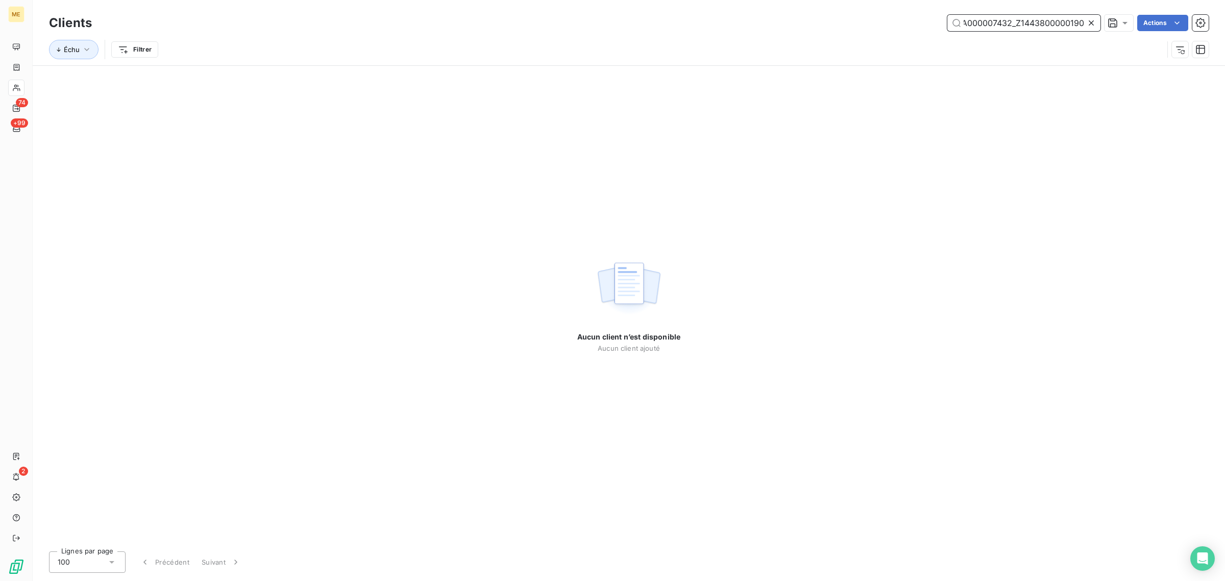
click at [1016, 21] on input "METFRA000007432_Z1443800000190" at bounding box center [1023, 23] width 153 height 16
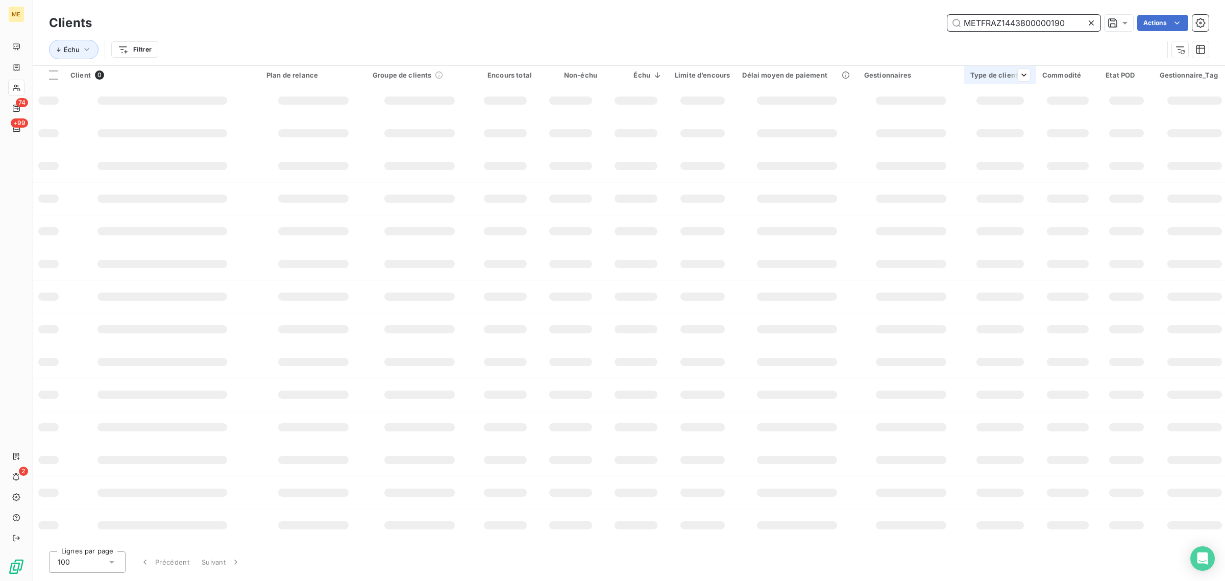
scroll to position [0, 0]
type input "Z1443800000190"
click at [896, 131] on div "Client 0 Plan de relance Groupe de clients Encours total Non-échu Échu Limite d…" at bounding box center [629, 304] width 1192 height 477
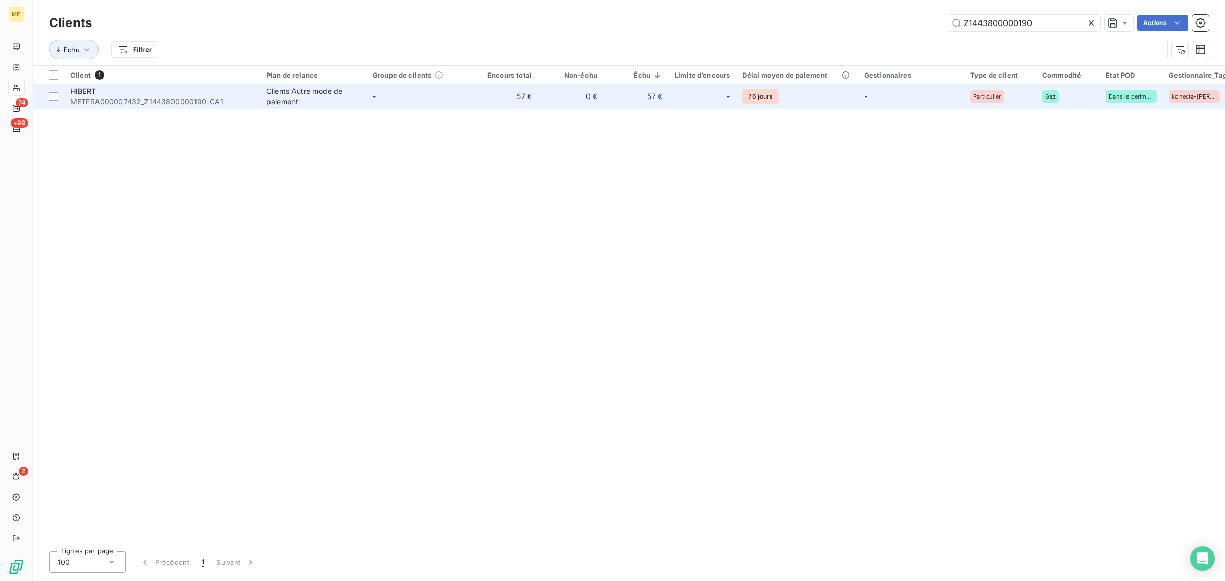
click at [421, 105] on td "-" at bounding box center [419, 96] width 106 height 24
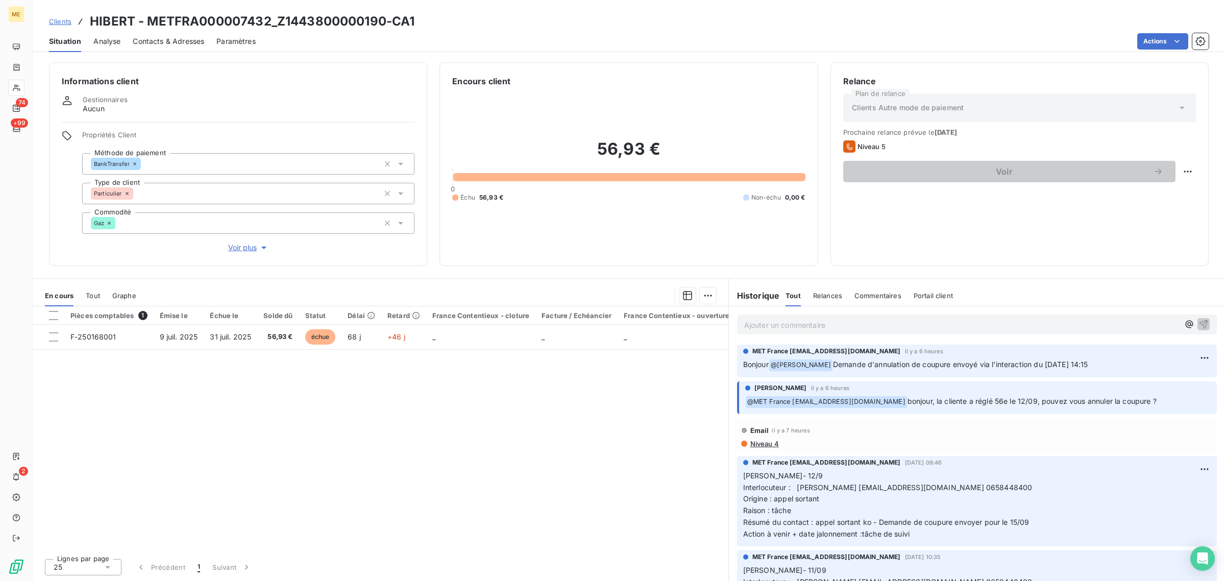
drag, startPoint x: 1108, startPoint y: 364, endPoint x: 769, endPoint y: 366, distance: 339.3
click at [769, 366] on p "Bonjour @ [PERSON_NAME] Demande d'annulation de coupure envoyé via l'interactio…" at bounding box center [976, 365] width 467 height 12
